Goal: Task Accomplishment & Management: Use online tool/utility

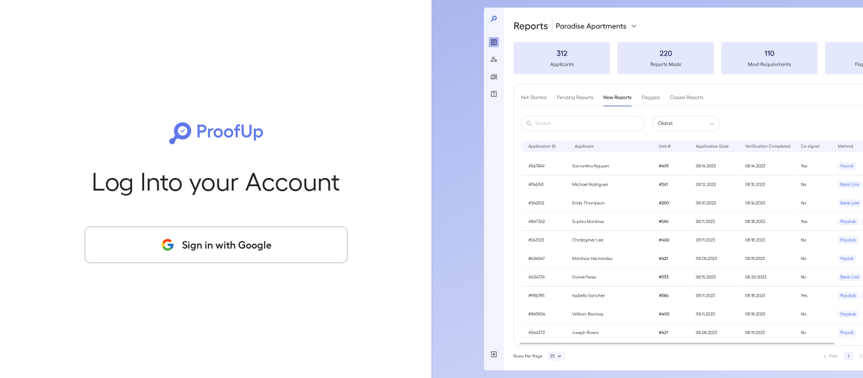
click at [237, 232] on button "Sign in with Google" at bounding box center [216, 245] width 263 height 37
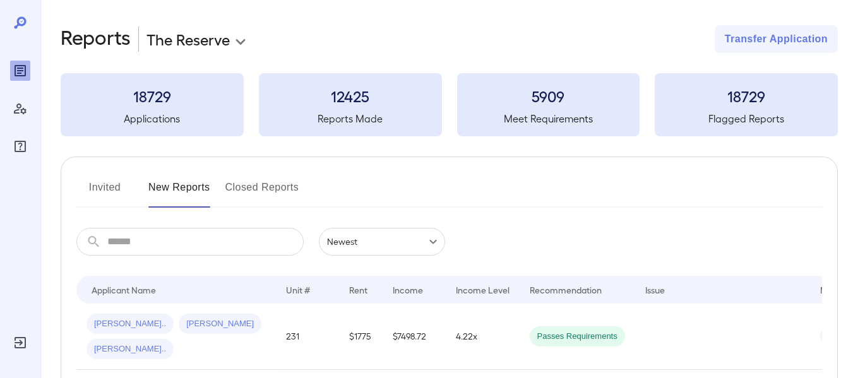
click at [205, 42] on body "**********" at bounding box center [426, 189] width 853 height 378
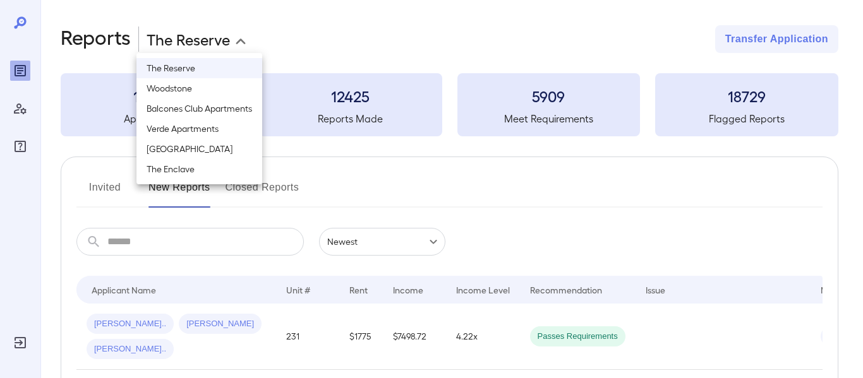
click at [187, 126] on li "Verde Apartments" at bounding box center [199, 129] width 126 height 20
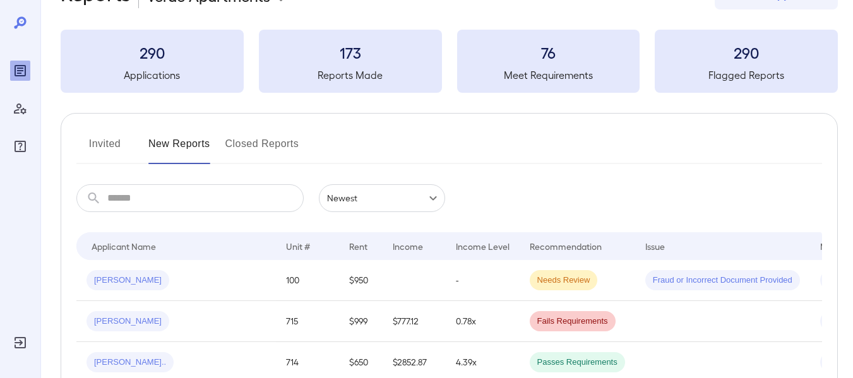
scroll to position [43, 0]
click at [112, 146] on button "Invited" at bounding box center [104, 150] width 57 height 30
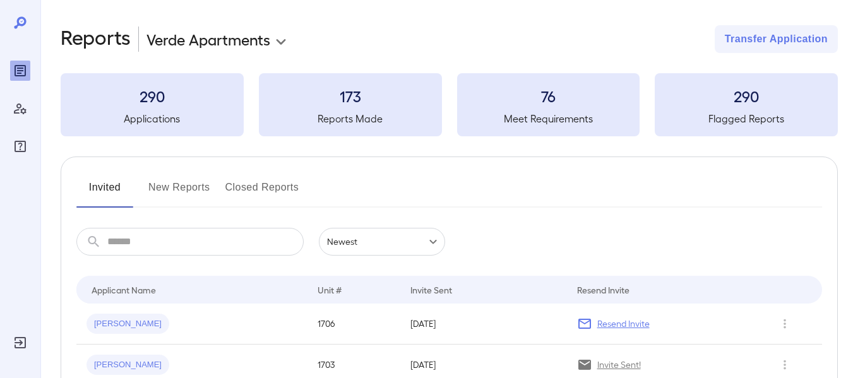
scroll to position [47, 0]
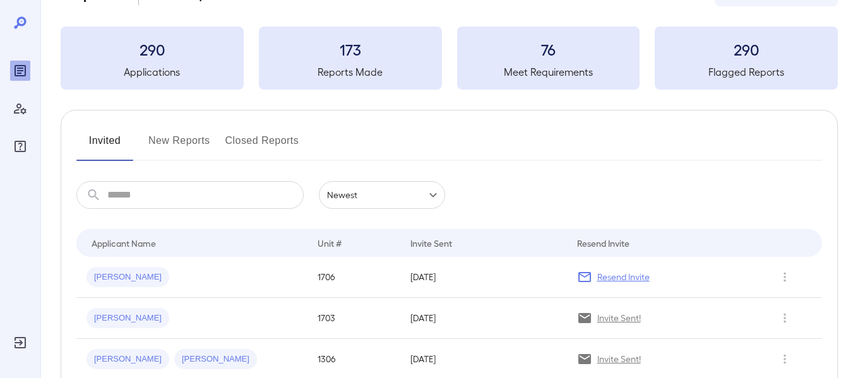
click at [168, 138] on button "New Reports" at bounding box center [179, 146] width 62 height 30
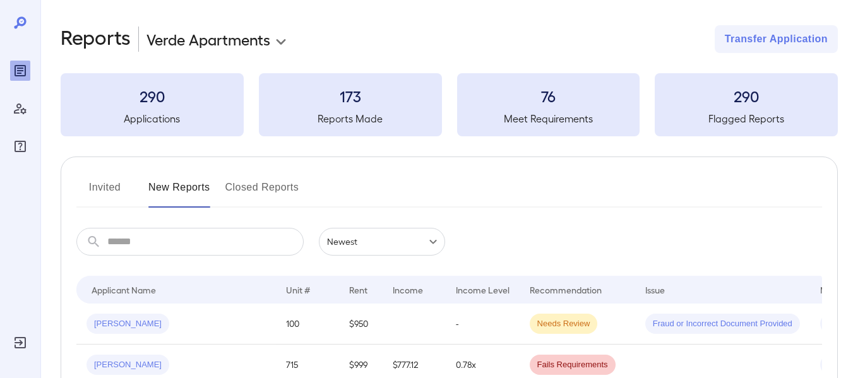
click at [203, 40] on body "**********" at bounding box center [426, 189] width 853 height 378
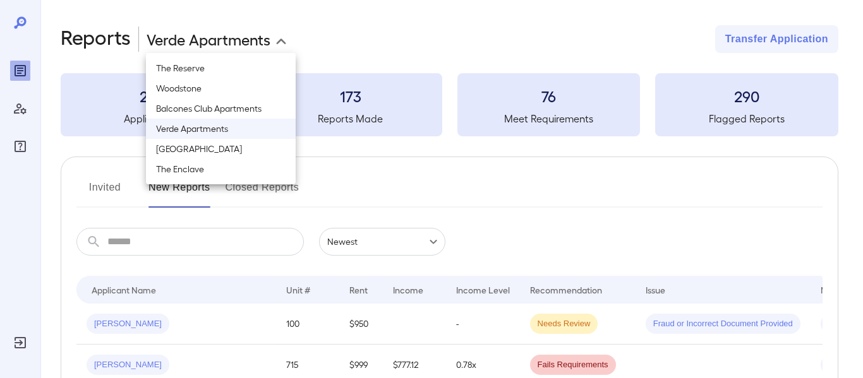
click at [217, 159] on li "The Enclave" at bounding box center [221, 169] width 150 height 20
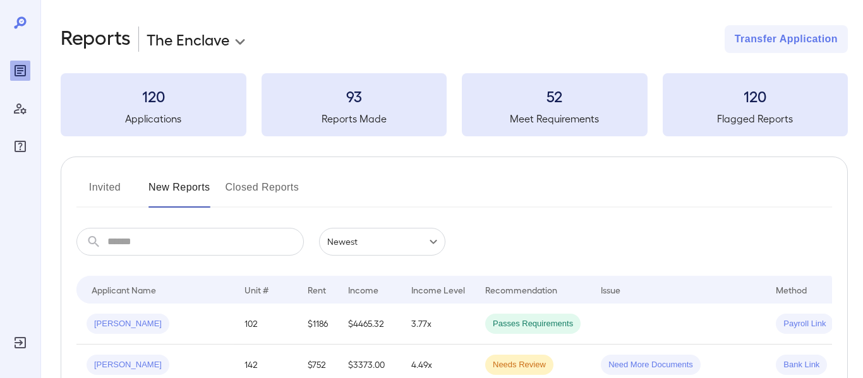
click at [224, 36] on body "**********" at bounding box center [431, 189] width 863 height 378
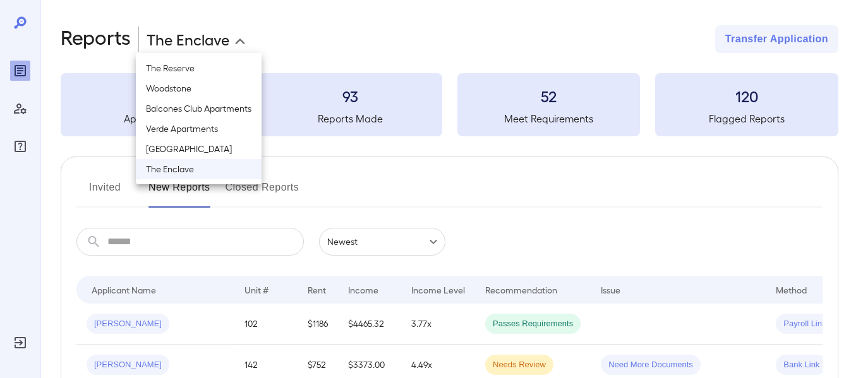
click at [225, 142] on li "[GEOGRAPHIC_DATA]" at bounding box center [199, 149] width 126 height 20
type input "**********"
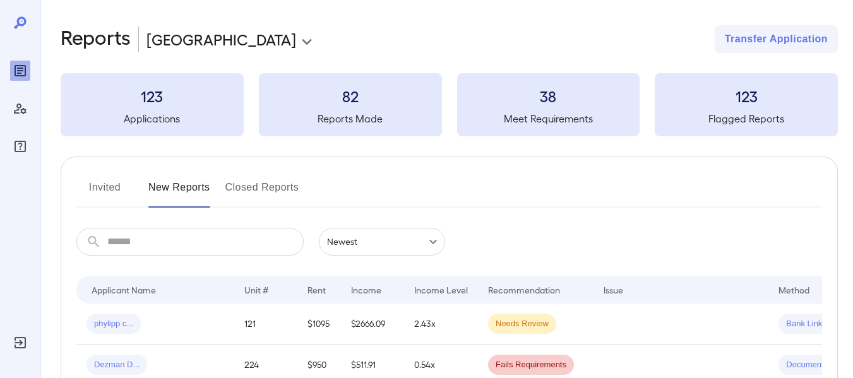
scroll to position [91, 0]
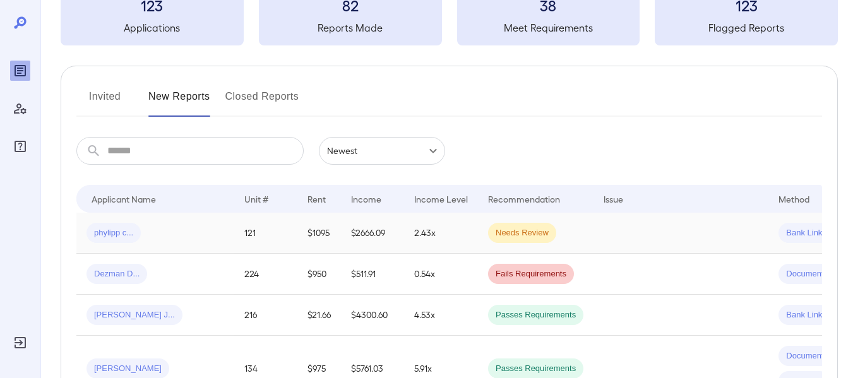
click at [591, 233] on td "Needs Review" at bounding box center [536, 233] width 116 height 41
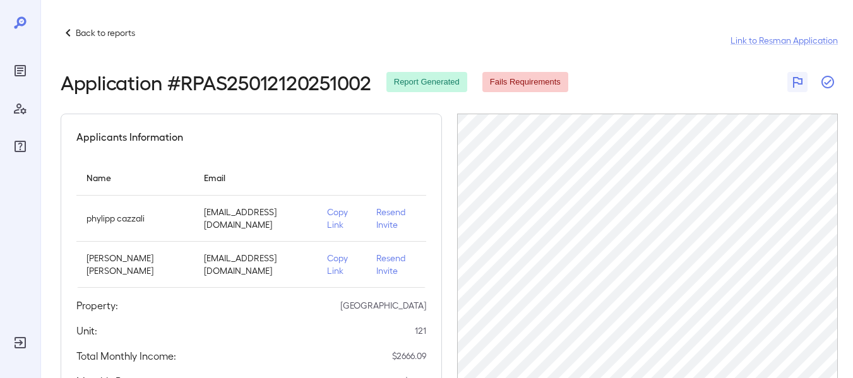
click at [829, 81] on icon "button" at bounding box center [827, 82] width 15 height 15
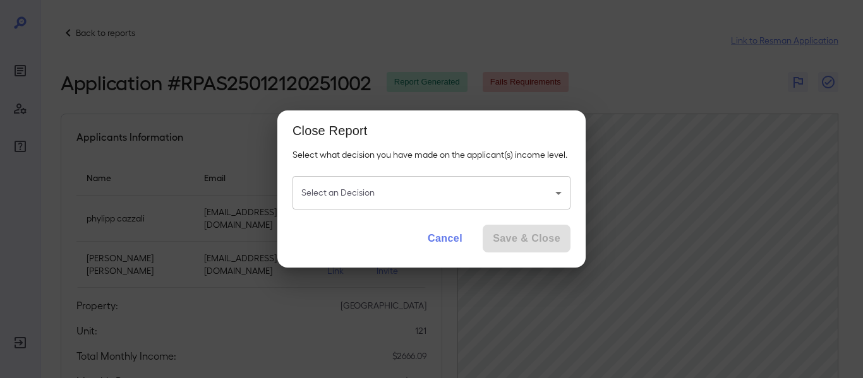
click at [434, 242] on button "Cancel" at bounding box center [444, 239] width 55 height 28
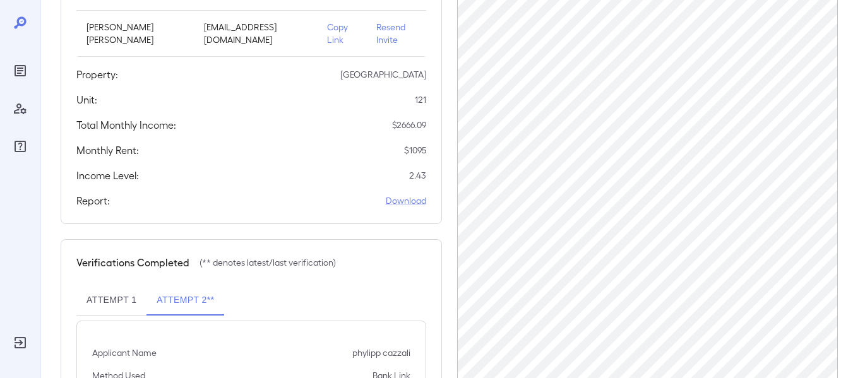
scroll to position [231, 0]
click at [420, 155] on p "$ 1095" at bounding box center [415, 151] width 22 height 13
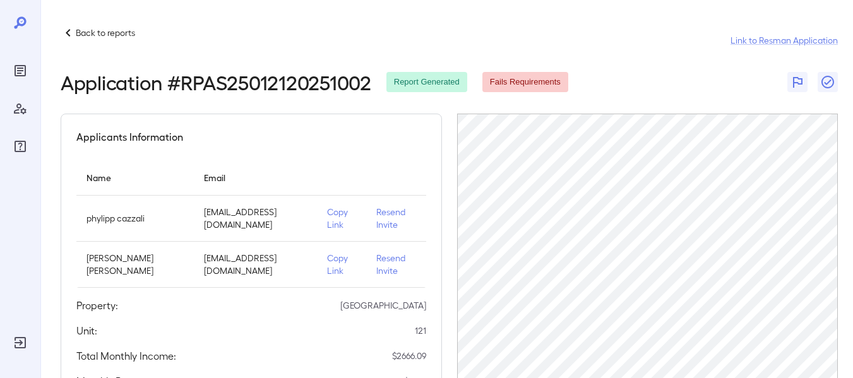
click at [106, 32] on p "Back to reports" at bounding box center [105, 33] width 59 height 13
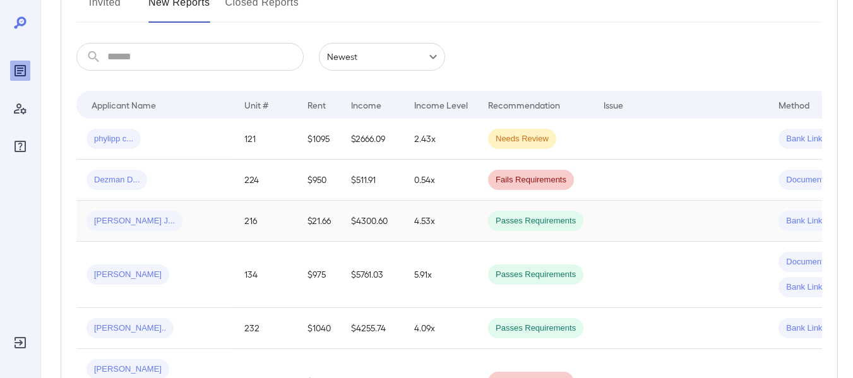
scroll to position [186, 0]
click at [654, 212] on td at bounding box center [681, 220] width 175 height 41
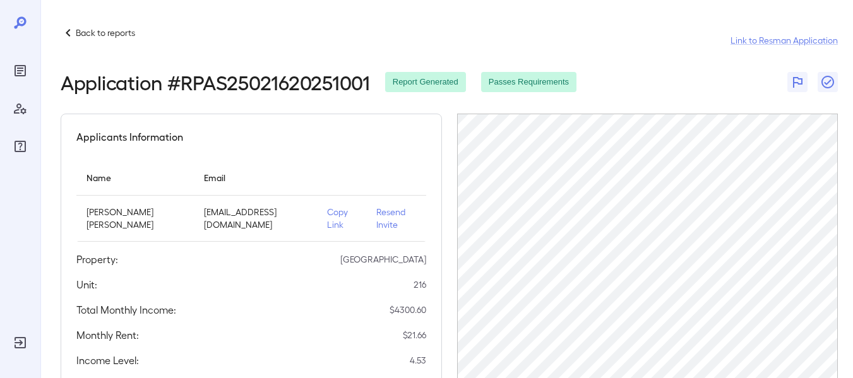
scroll to position [186, 0]
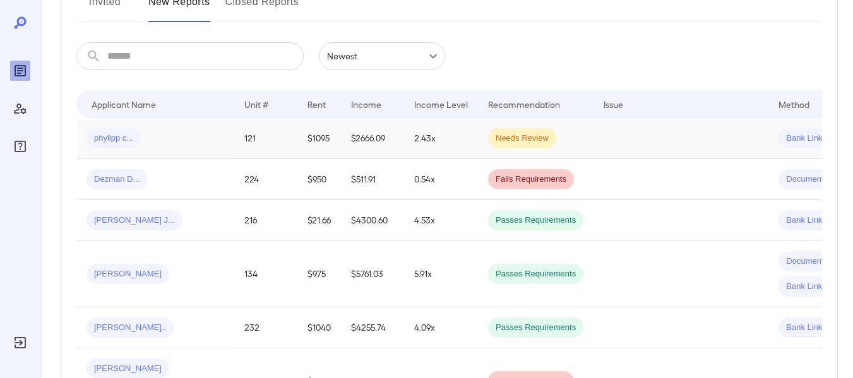
click at [296, 147] on td "121" at bounding box center [265, 138] width 63 height 41
